Goal: Task Accomplishment & Management: Complete application form

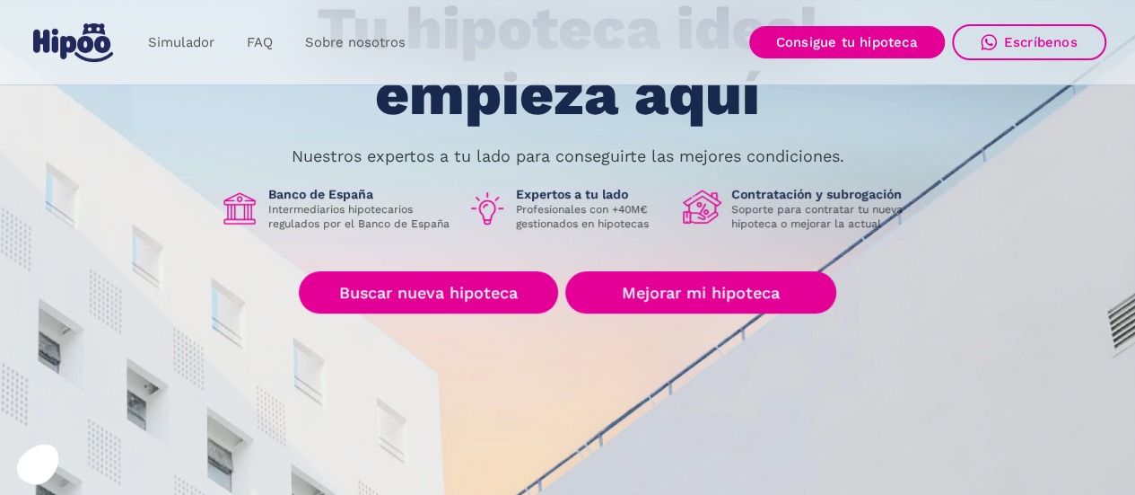
scroll to position [180, 0]
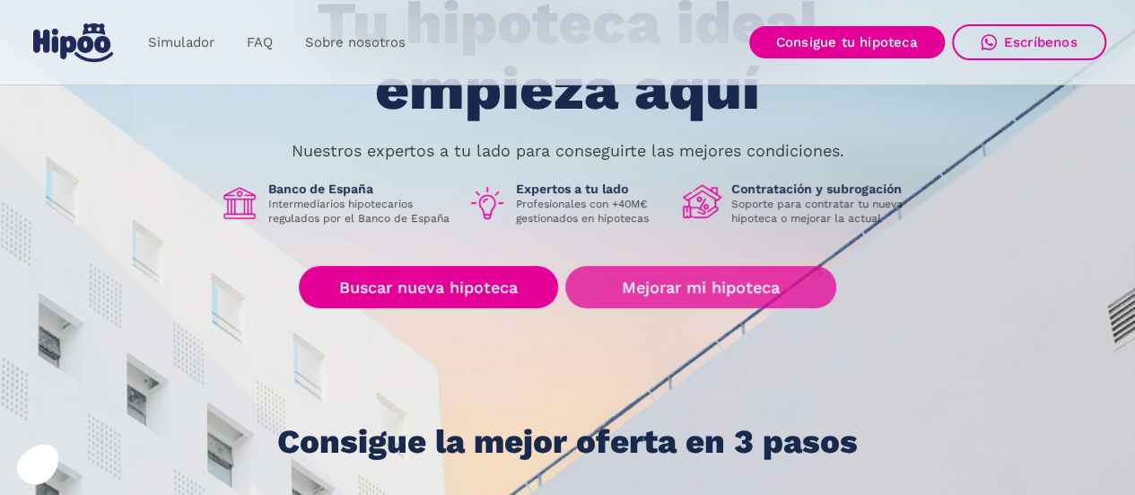
click at [671, 280] on link "Mejorar mi hipoteca" at bounding box center [700, 287] width 270 height 42
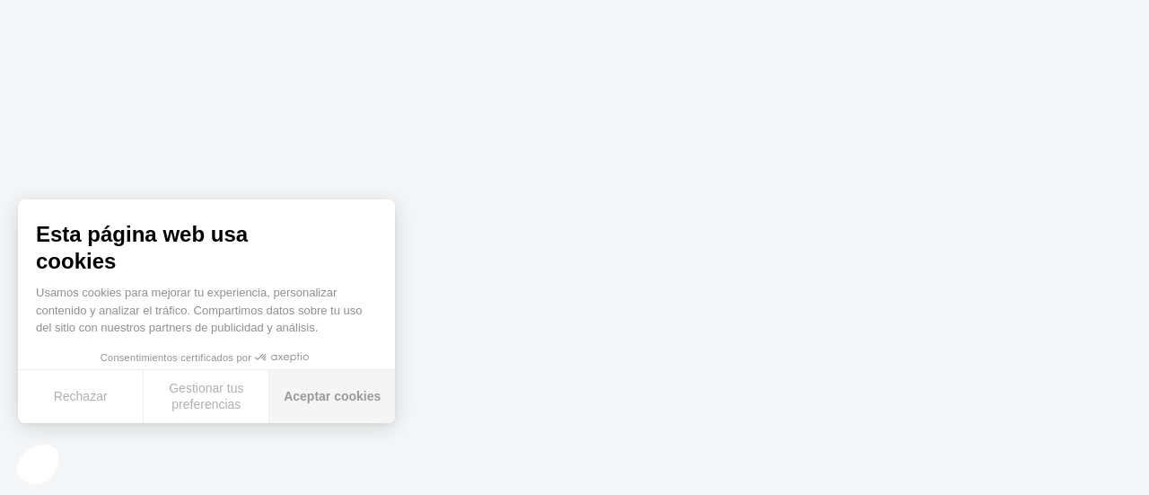
click at [320, 398] on button "Aceptar cookies" at bounding box center [332, 396] width 126 height 53
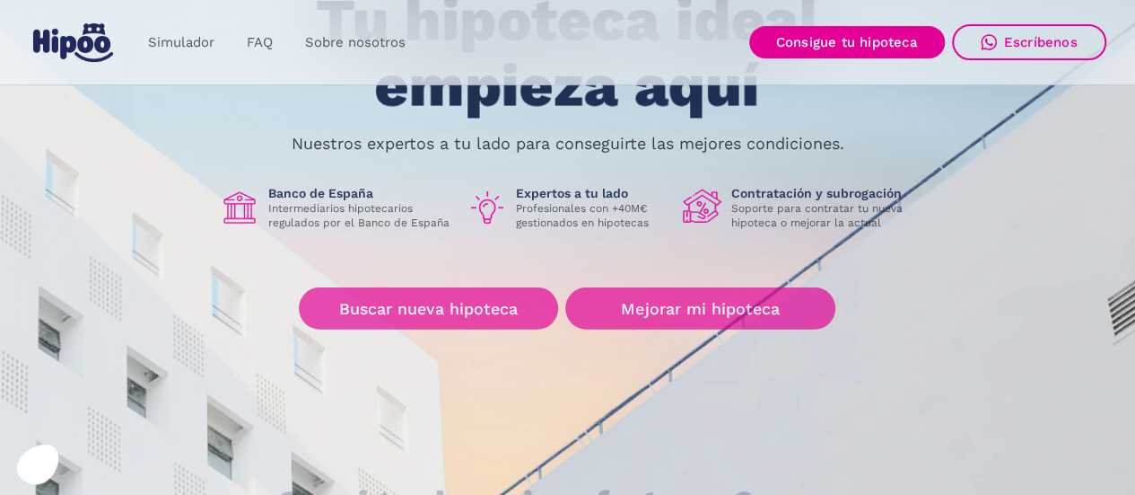
scroll to position [180, 0]
